Goal: Transaction & Acquisition: Purchase product/service

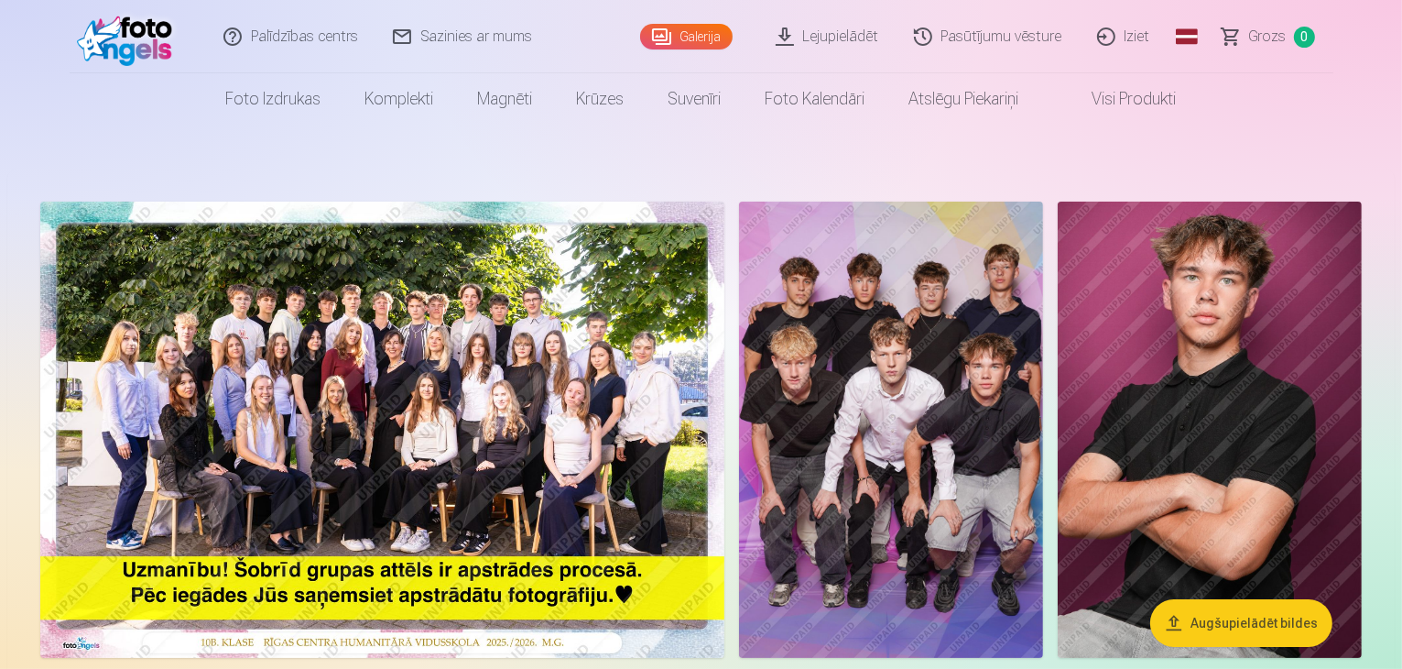
click at [672, 389] on img at bounding box center [382, 429] width 684 height 456
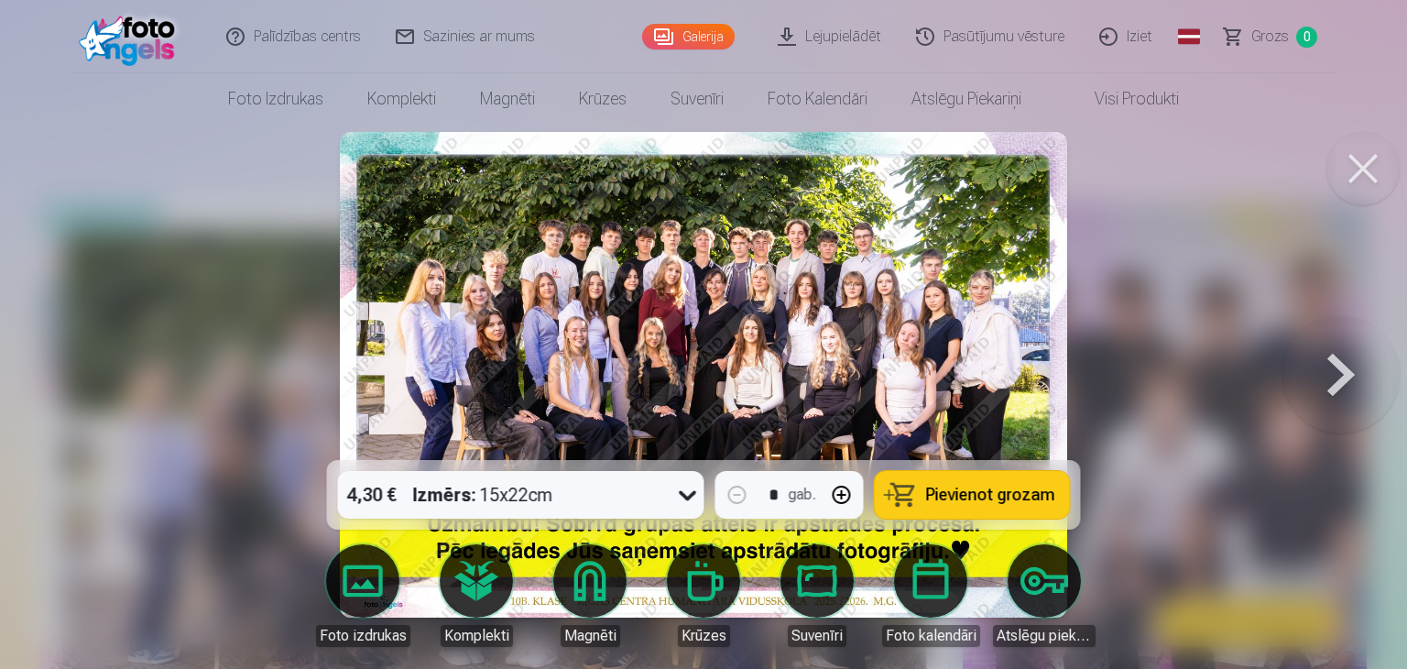
click at [956, 490] on span "Pievienot grozam" at bounding box center [990, 494] width 129 height 16
click at [1357, 154] on button at bounding box center [1362, 168] width 73 height 73
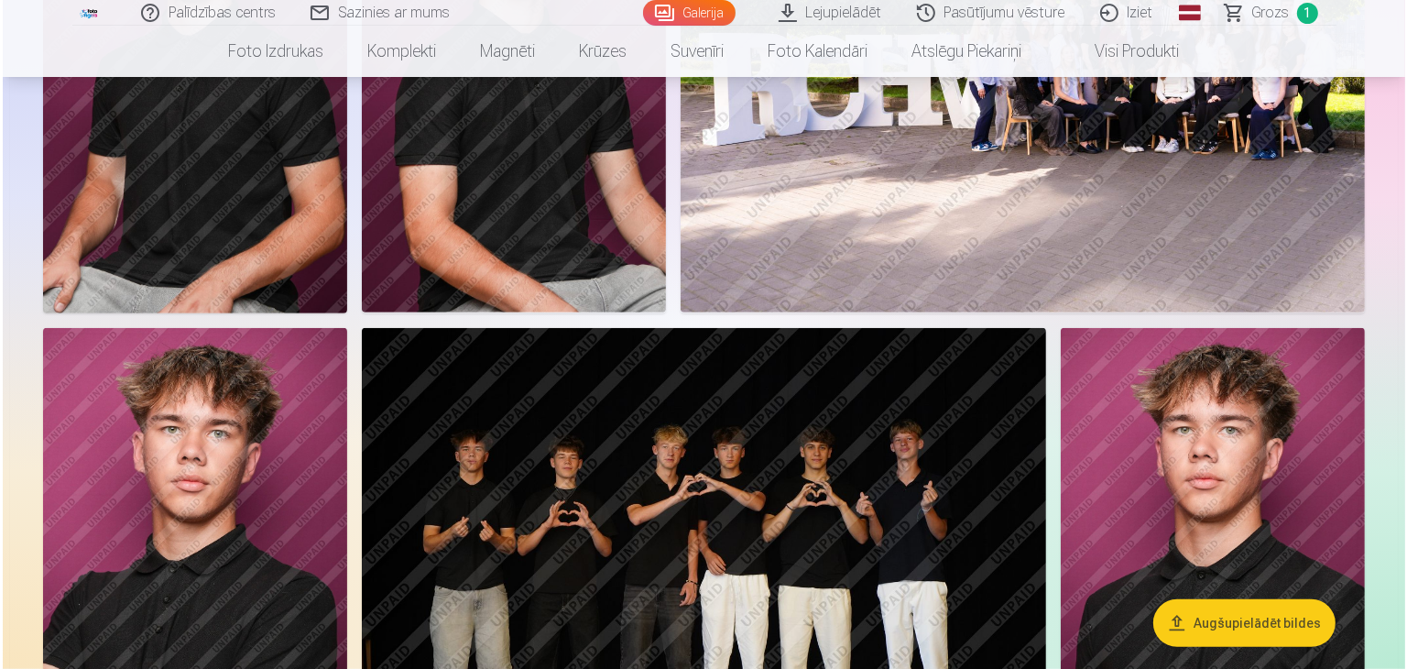
scroll to position [824, 0]
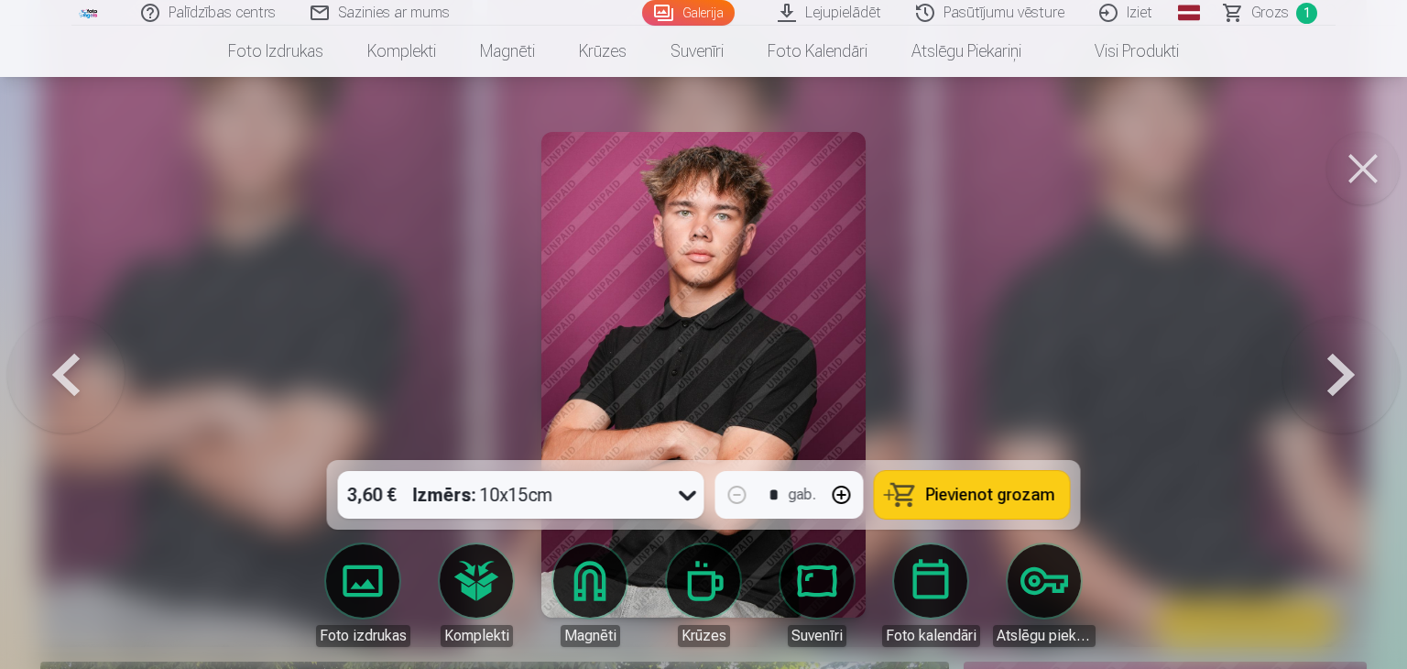
click at [999, 489] on span "Pievienot grozam" at bounding box center [990, 494] width 129 height 16
click at [1267, 16] on span "Grozs" at bounding box center [1270, 13] width 38 height 22
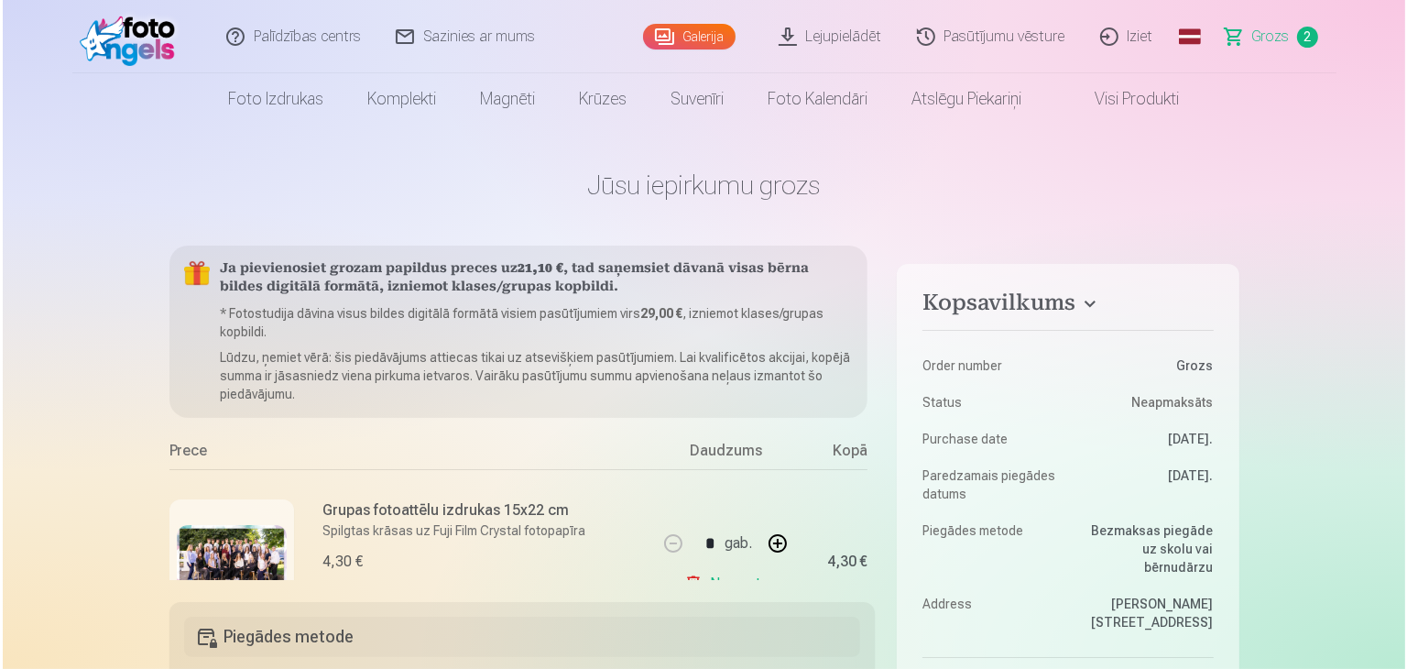
scroll to position [824, 0]
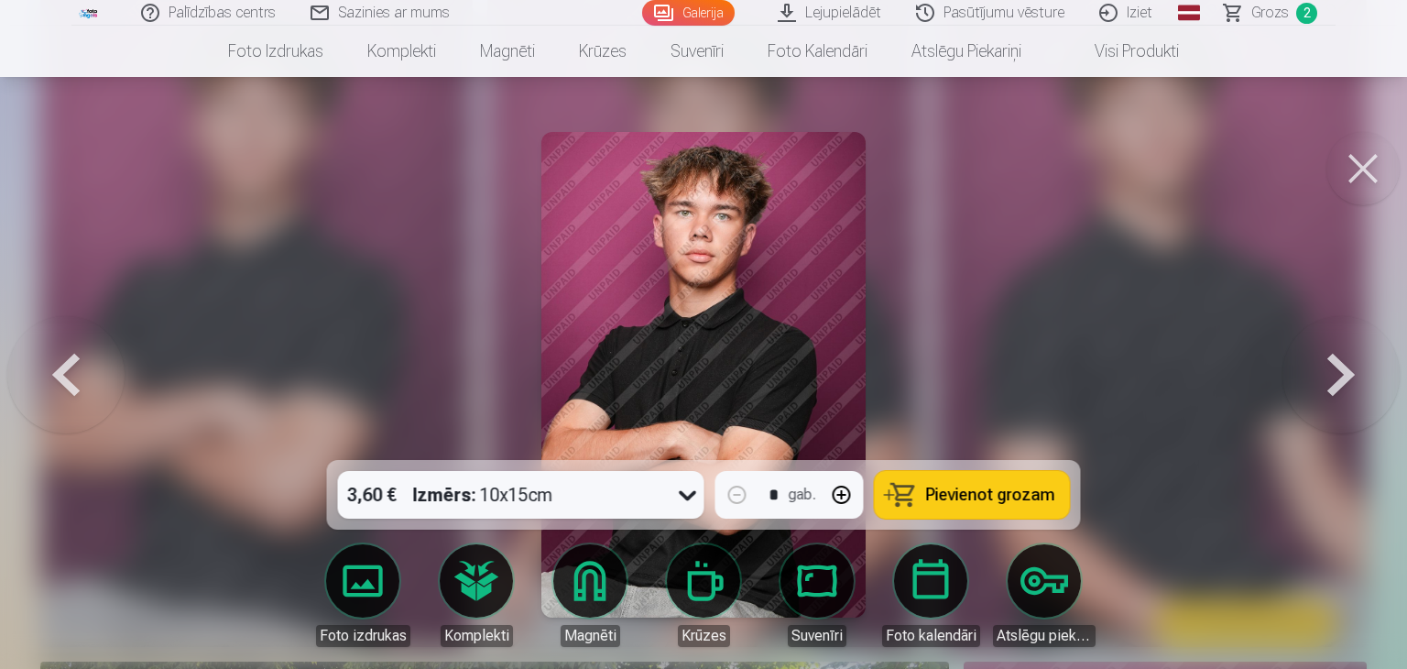
click at [1333, 158] on button at bounding box center [1362, 168] width 73 height 73
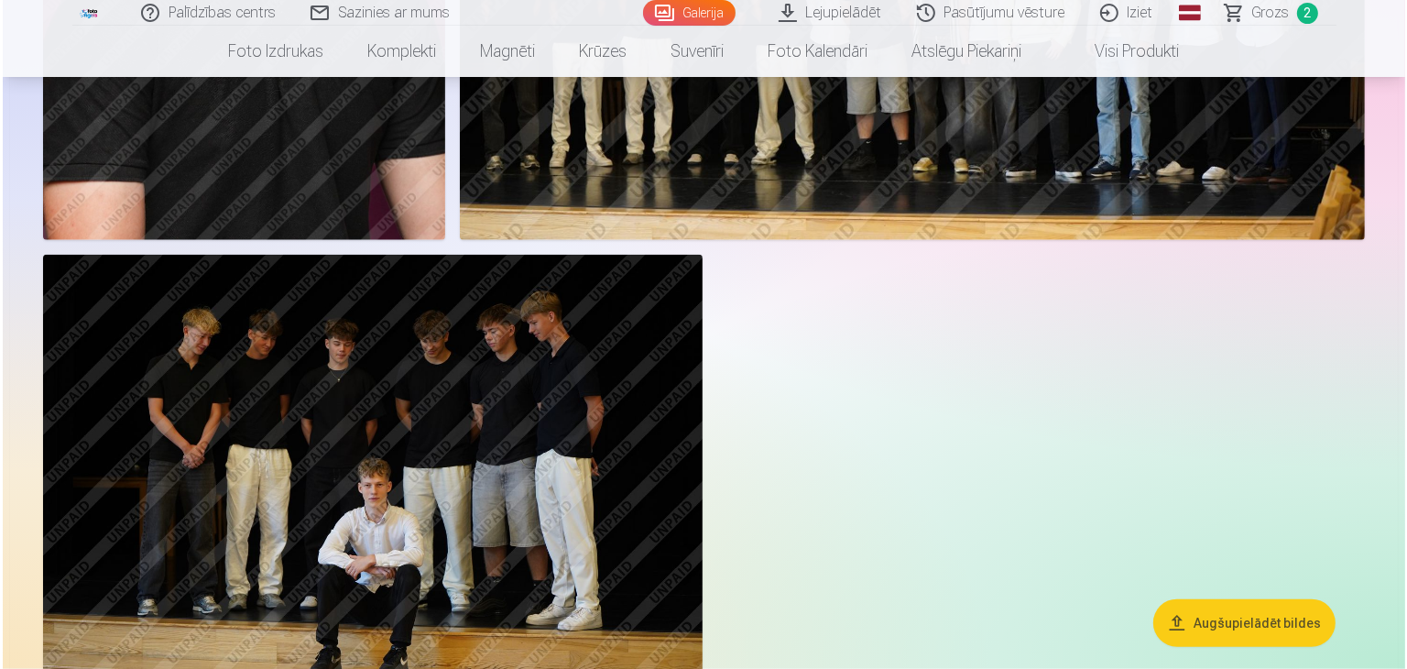
scroll to position [2104, 0]
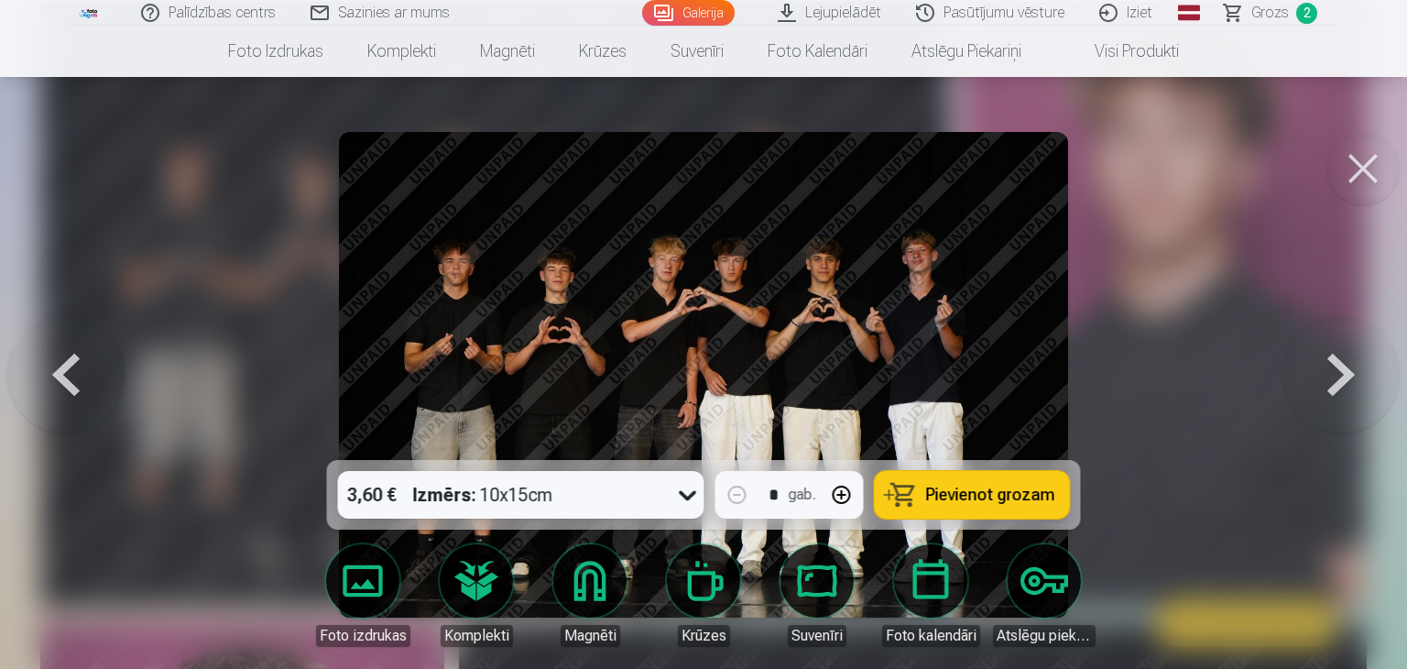
click at [661, 484] on div "3,60 € Izmērs : 10x15cm" at bounding box center [504, 495] width 332 height 48
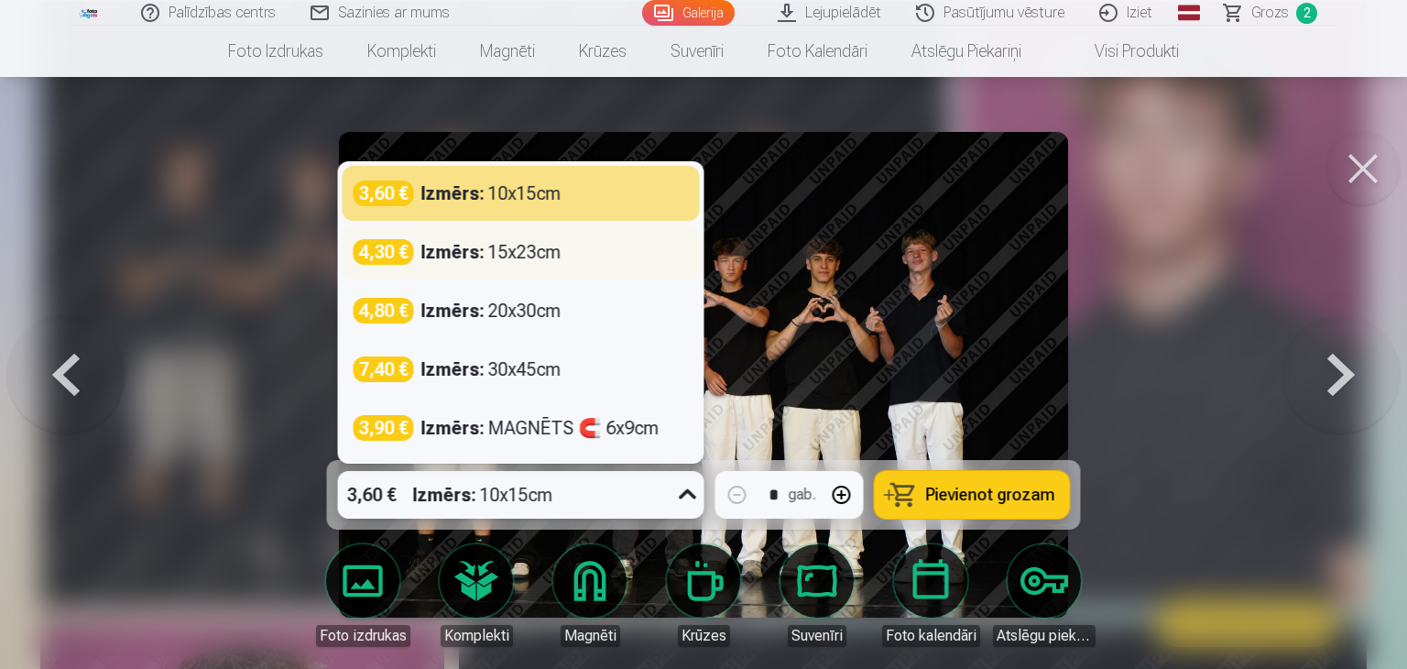
click at [530, 258] on div "Izmērs : 15x23cm" at bounding box center [491, 252] width 140 height 26
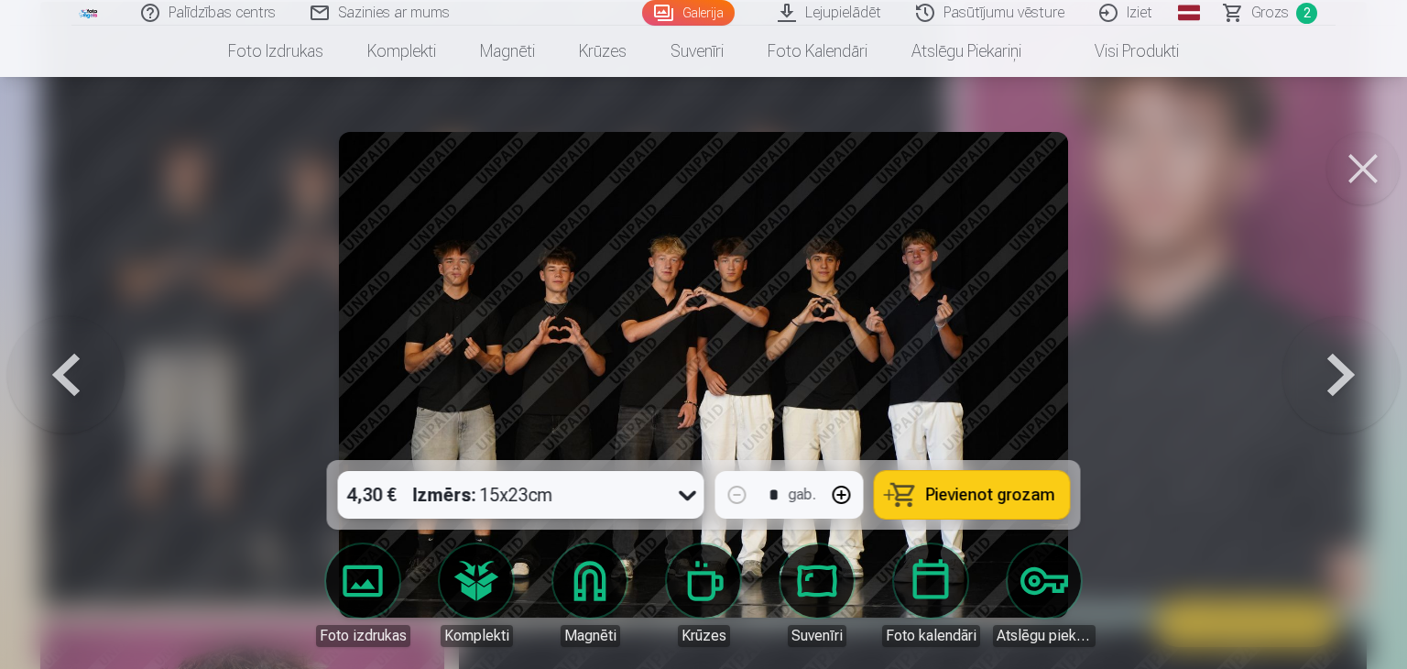
click at [1007, 497] on span "Pievienot grozam" at bounding box center [990, 494] width 129 height 16
click at [1359, 169] on button at bounding box center [1362, 168] width 73 height 73
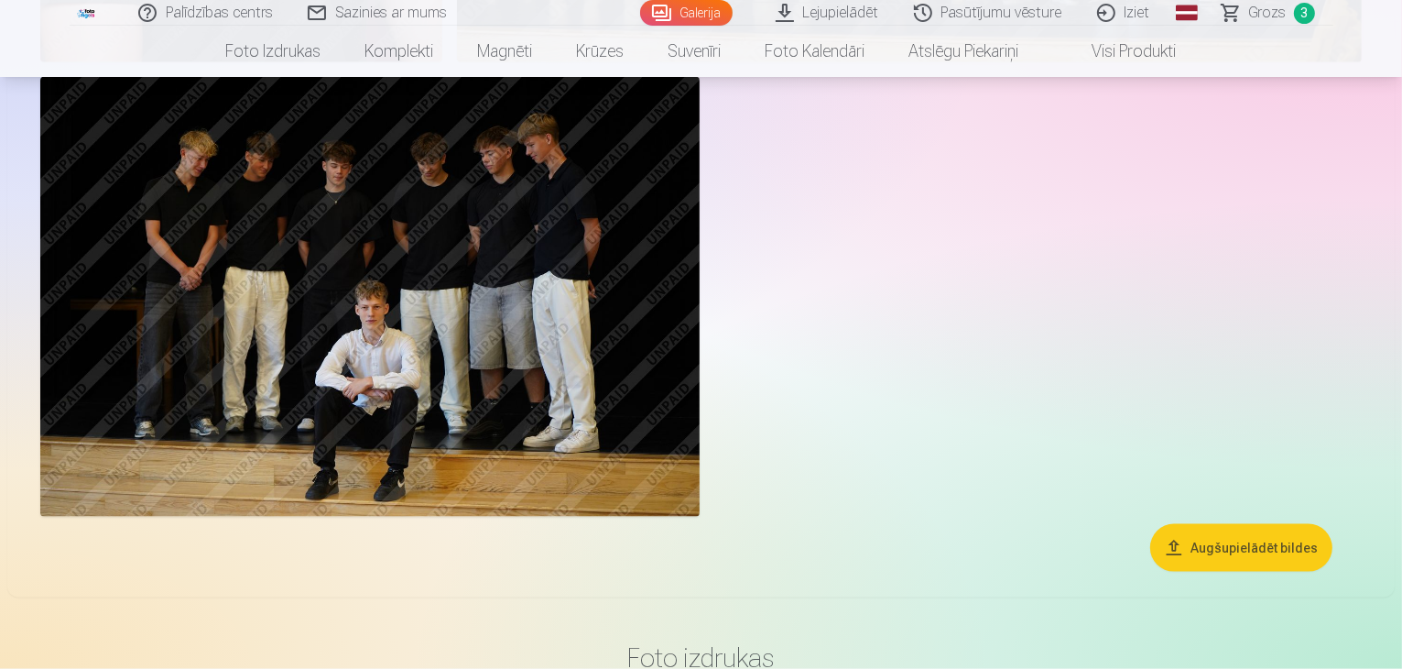
scroll to position [2007, 0]
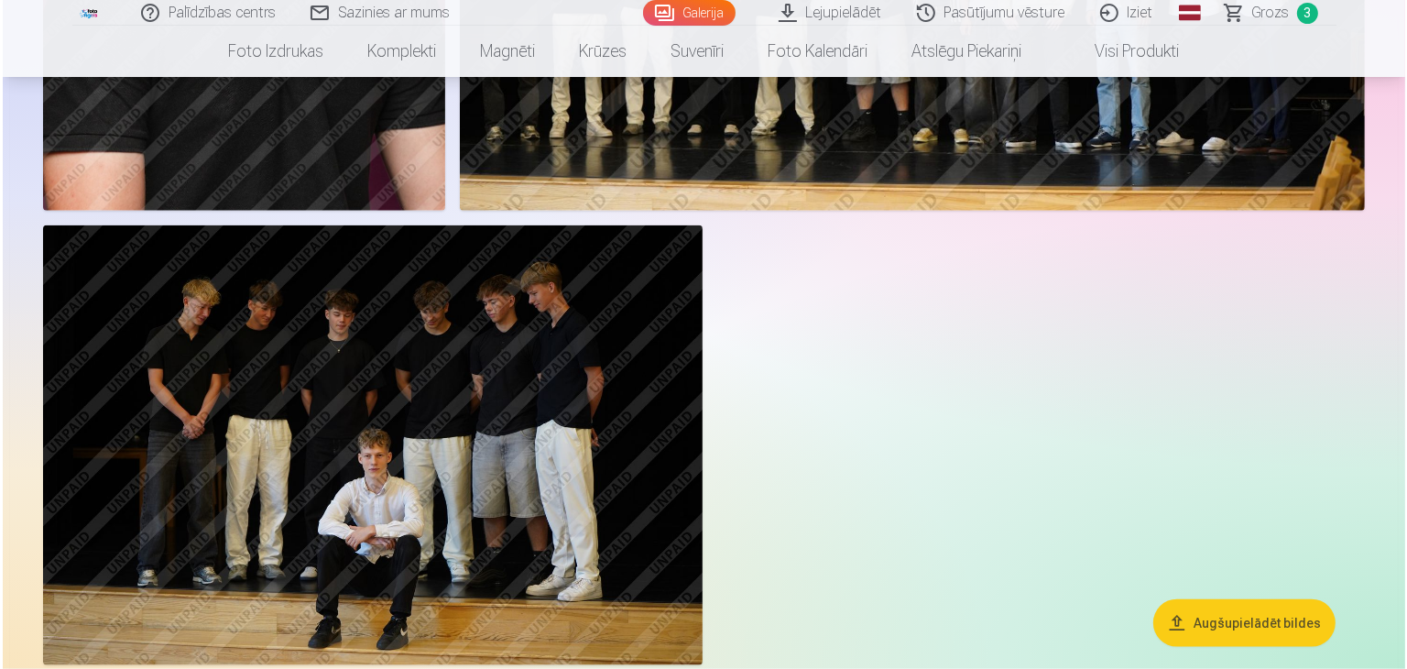
scroll to position [2010, 0]
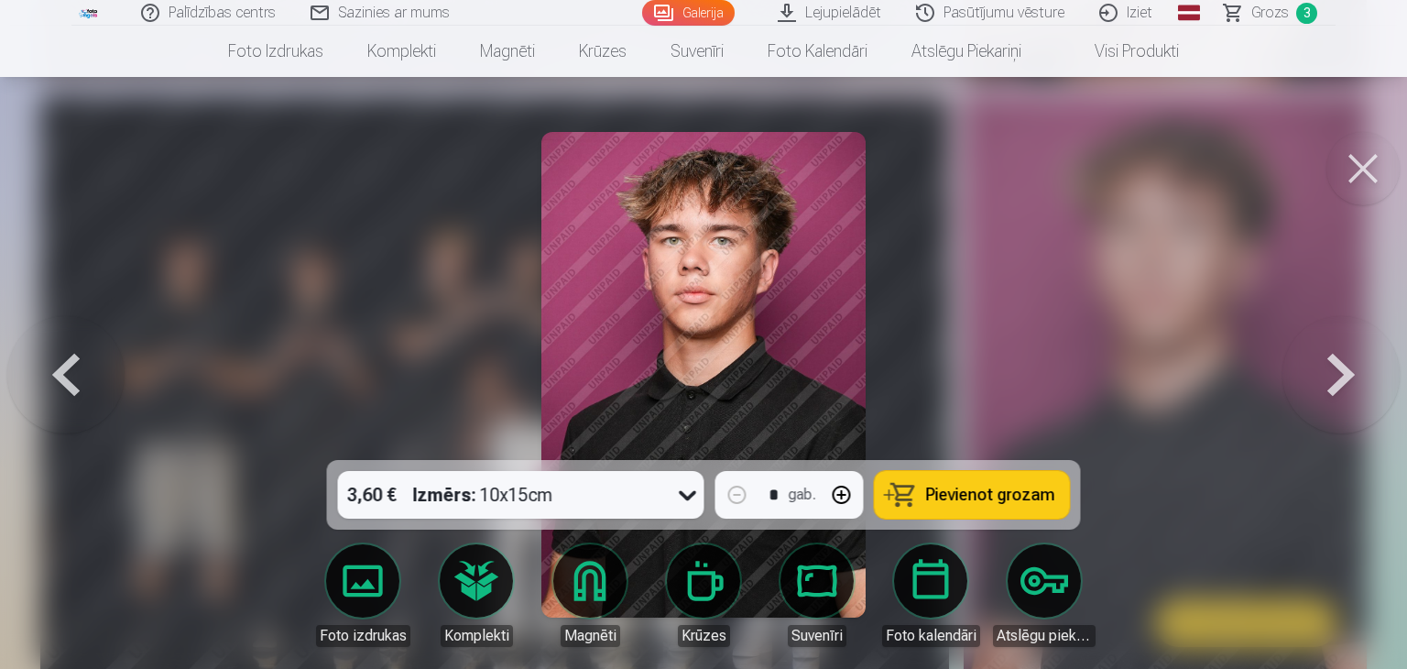
click at [980, 499] on span "Pievienot grozam" at bounding box center [990, 494] width 129 height 16
click at [1362, 172] on button at bounding box center [1362, 168] width 73 height 73
